Goal: Find contact information: Find contact information

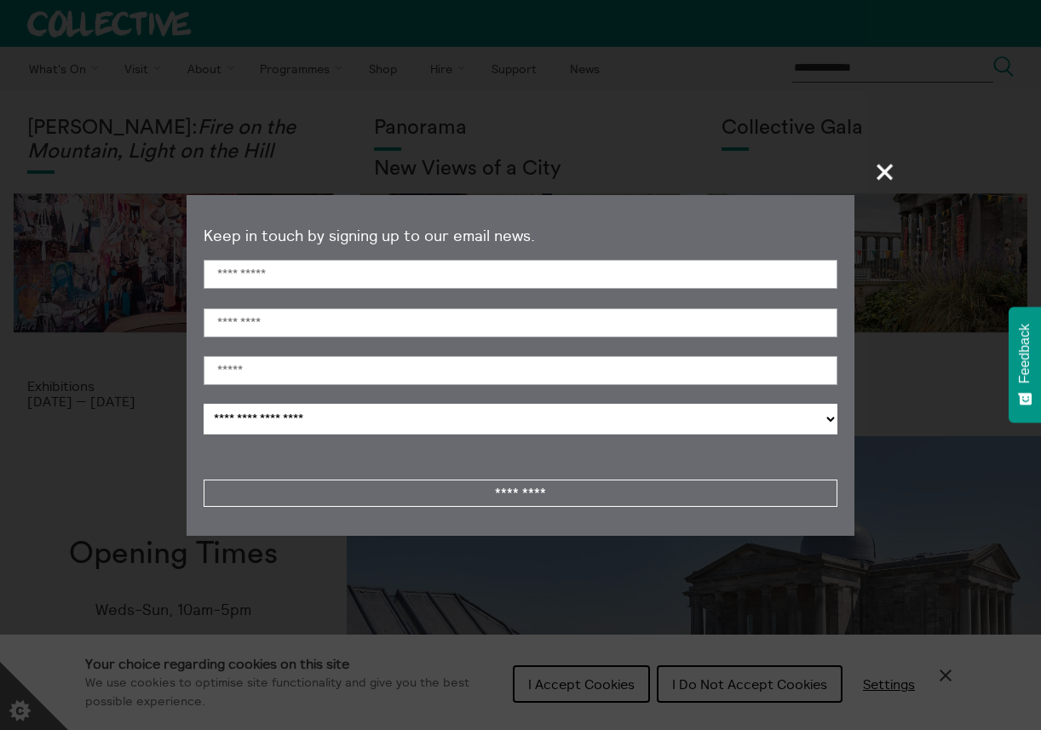
click at [882, 176] on span "+" at bounding box center [886, 172] width 50 height 50
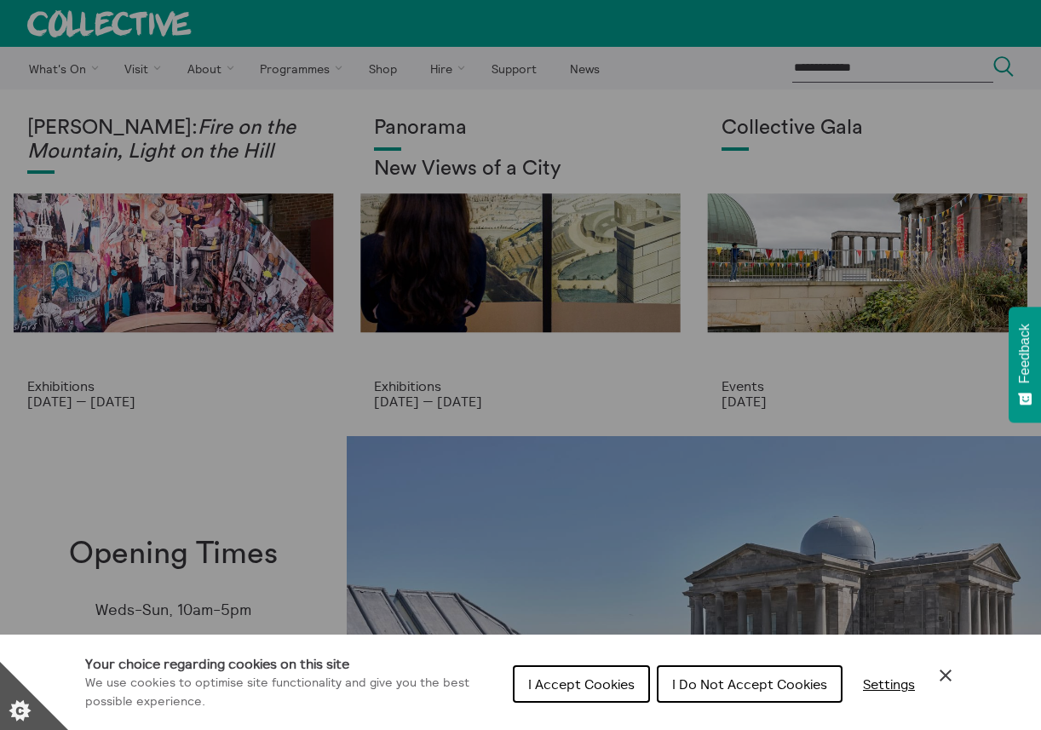
click at [585, 158] on div "Cookie preferences" at bounding box center [520, 365] width 1041 height 730
click at [586, 689] on span "I Accept Cookies" at bounding box center [581, 684] width 107 height 17
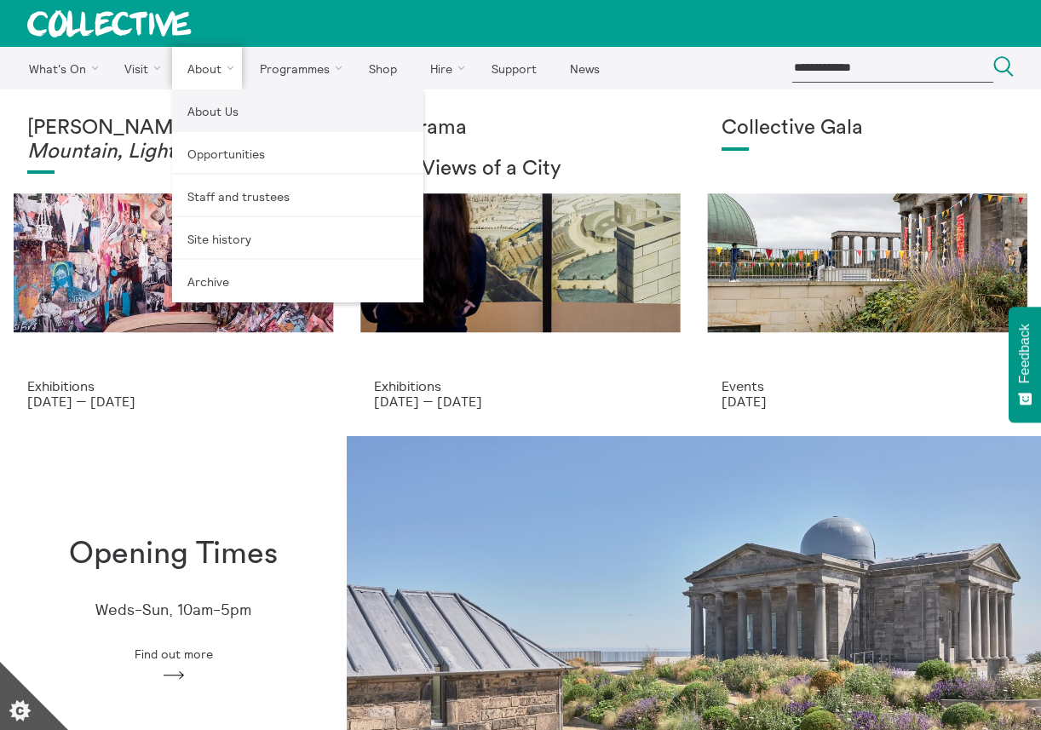
click at [216, 107] on link "About Us" at bounding box center [297, 110] width 251 height 43
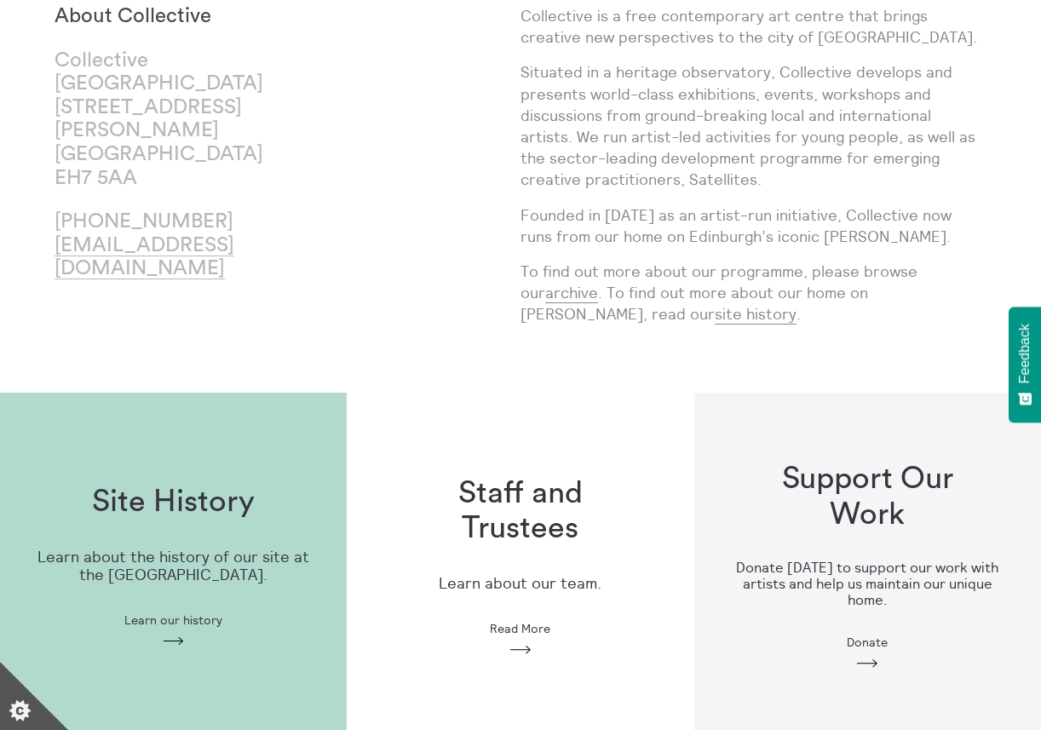
scroll to position [471, 0]
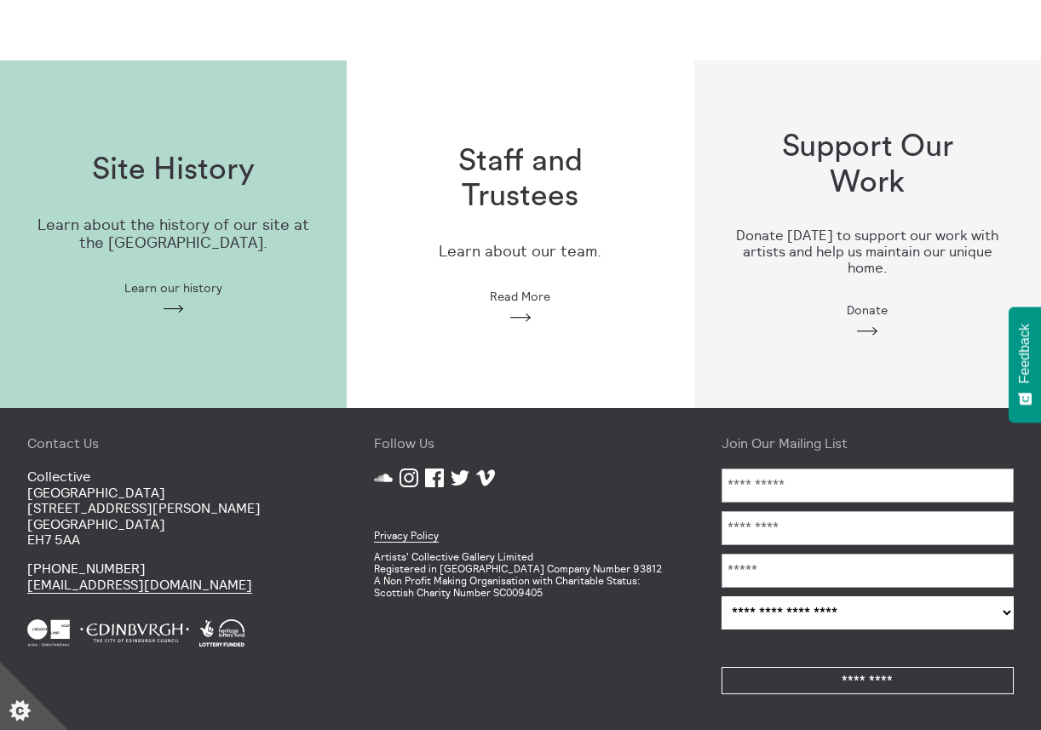
drag, startPoint x: 234, startPoint y: 581, endPoint x: 3, endPoint y: 586, distance: 231.0
click at [3, 586] on div "Contact Us Collective City Observatory 38 Calton Hill Edinburgh EH7 5AA +44 (0)…" at bounding box center [173, 569] width 347 height 322
copy link "[EMAIL_ADDRESS][DOMAIN_NAME]"
